Goal: Information Seeking & Learning: Learn about a topic

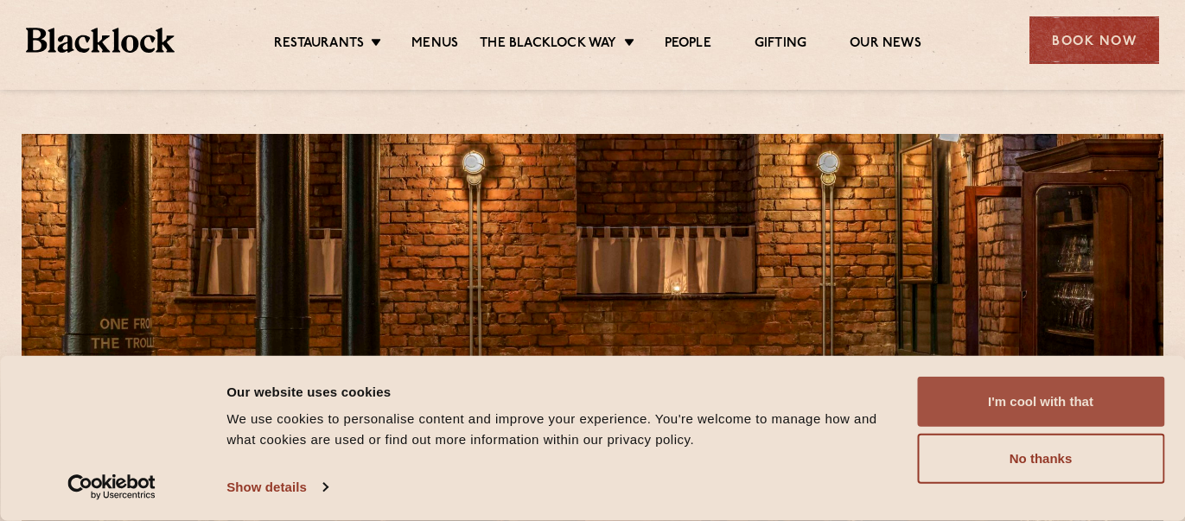
click at [1107, 416] on button "I'm cool with that" at bounding box center [1040, 402] width 247 height 50
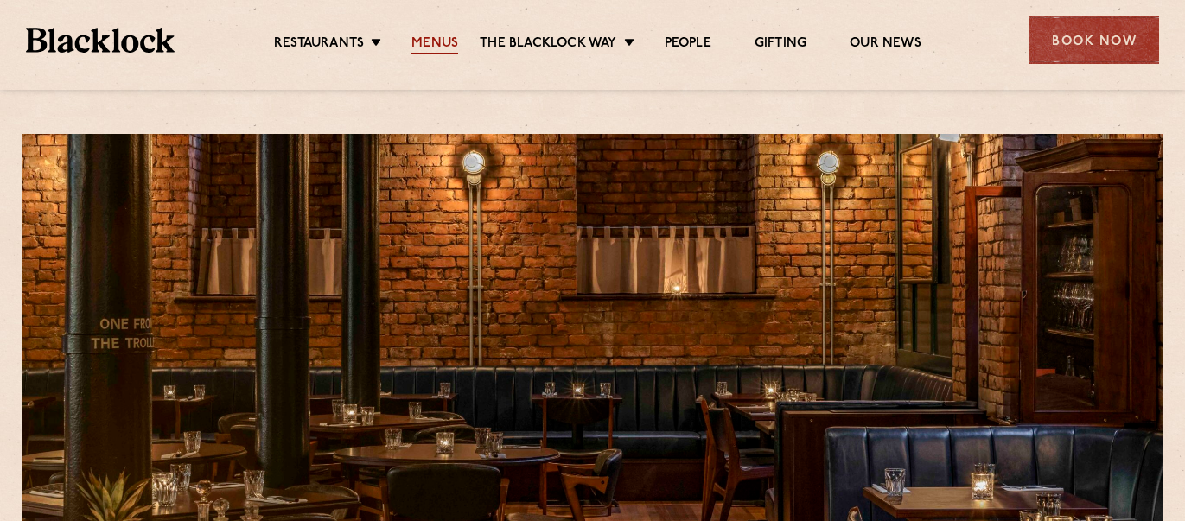
click at [442, 41] on link "Menus" at bounding box center [434, 44] width 47 height 19
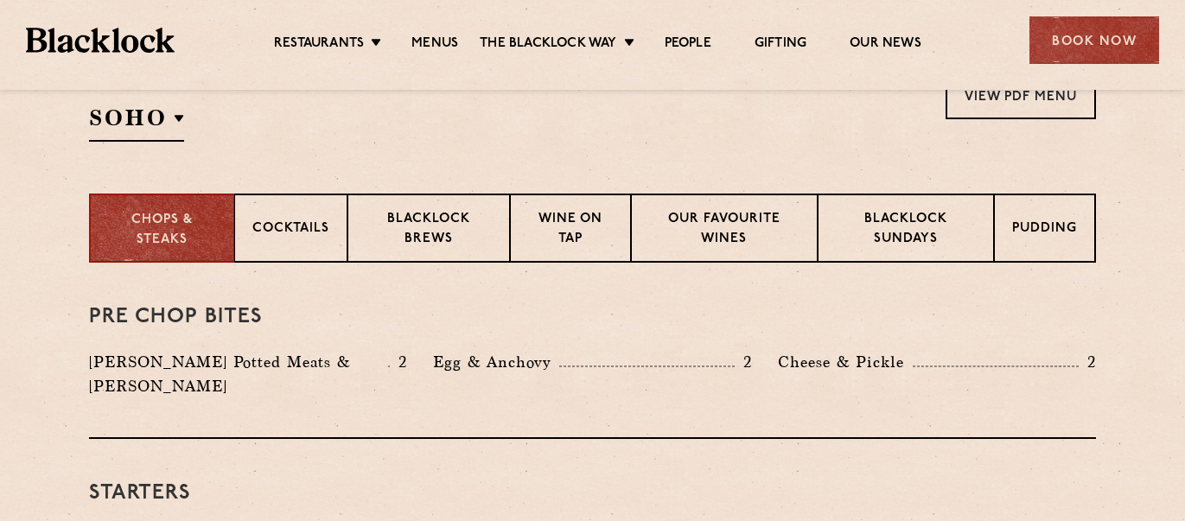
scroll to position [616, 0]
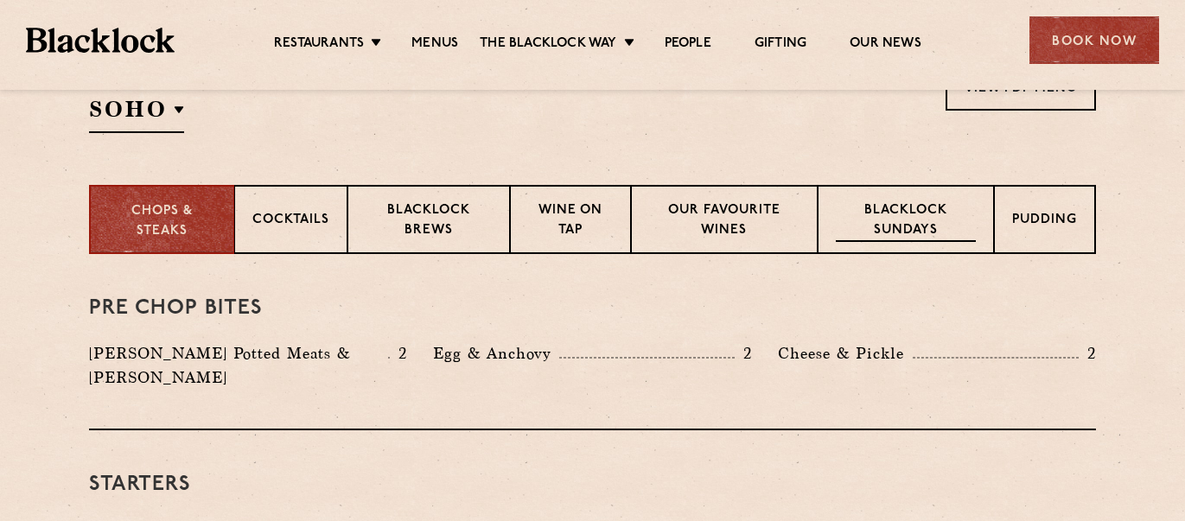
click at [915, 219] on p "Blacklock Sundays" at bounding box center [906, 221] width 140 height 41
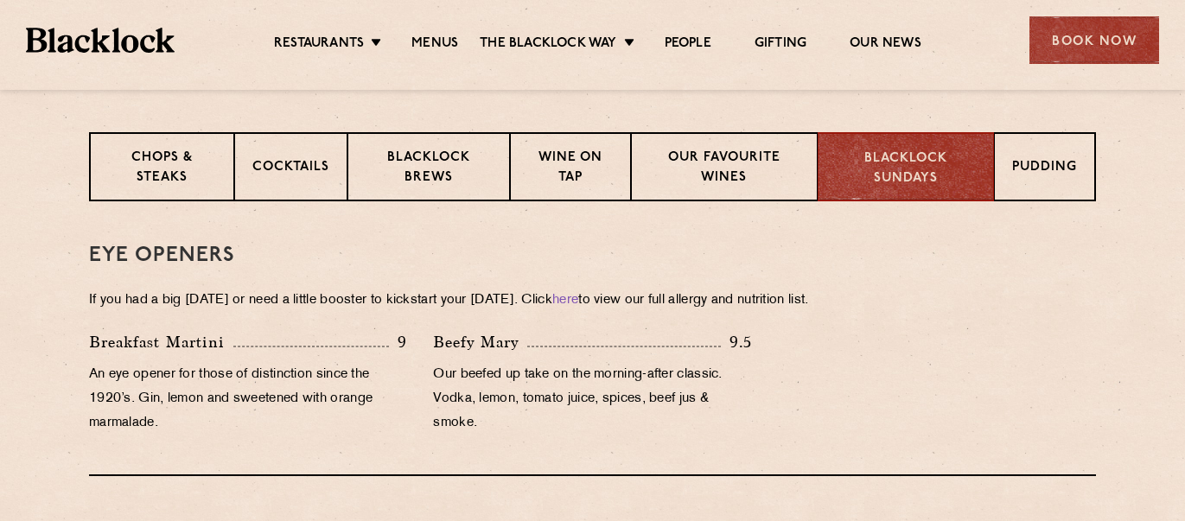
scroll to position [550, 0]
